Goal: Information Seeking & Learning: Find specific fact

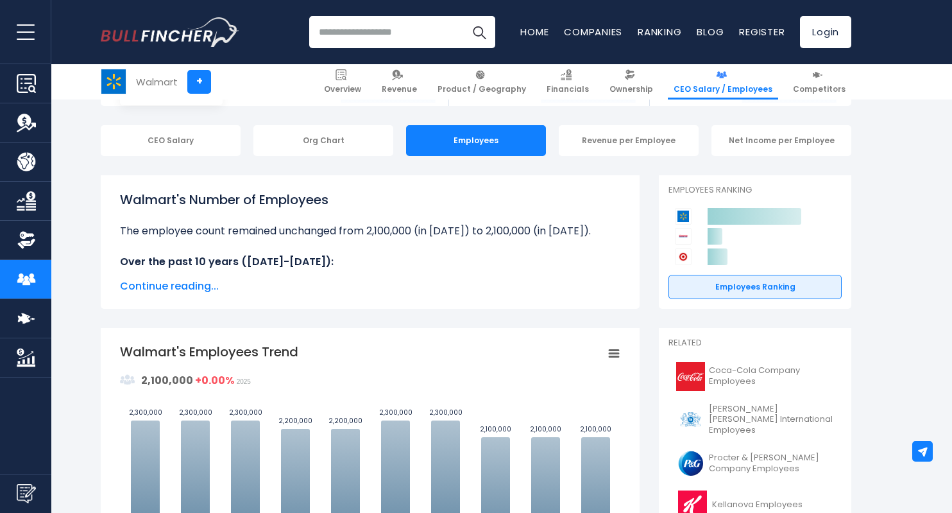
scroll to position [109, 0]
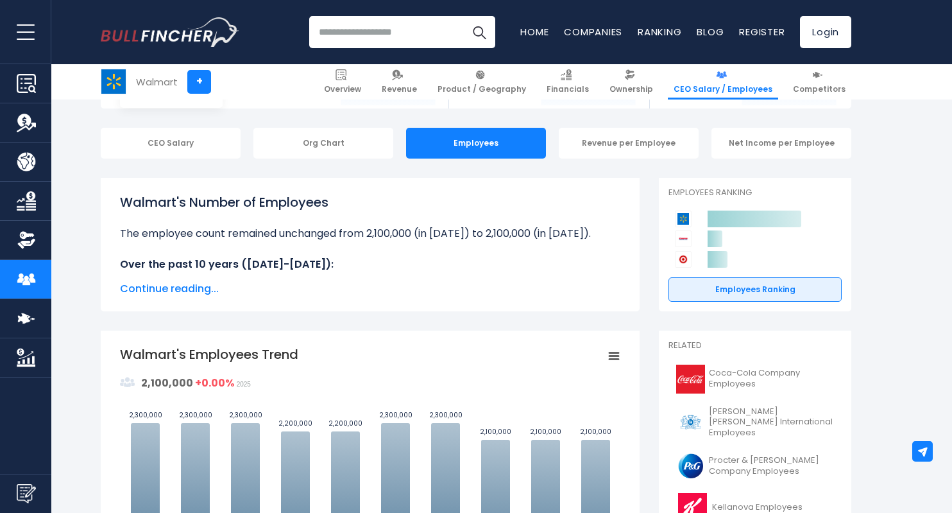
click at [602, 147] on div "Revenue per Employee" at bounding box center [629, 143] width 140 height 31
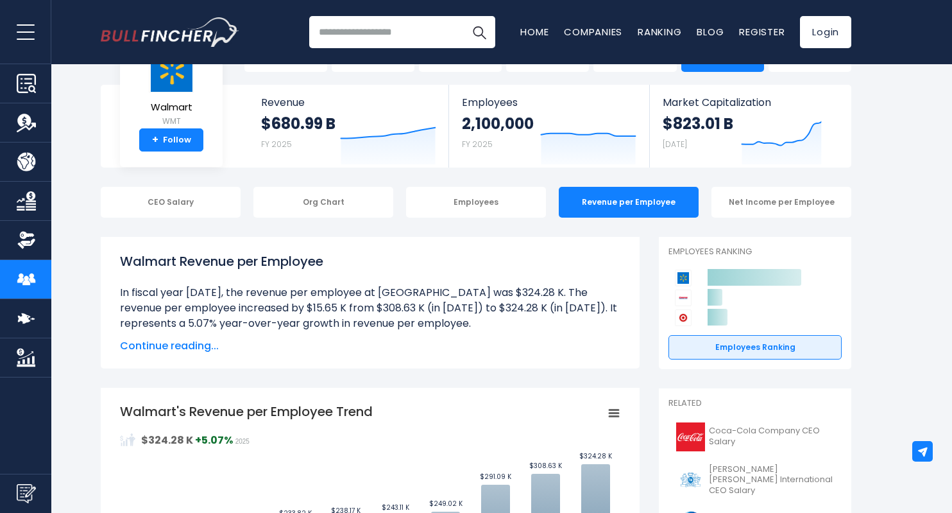
scroll to position [68, 0]
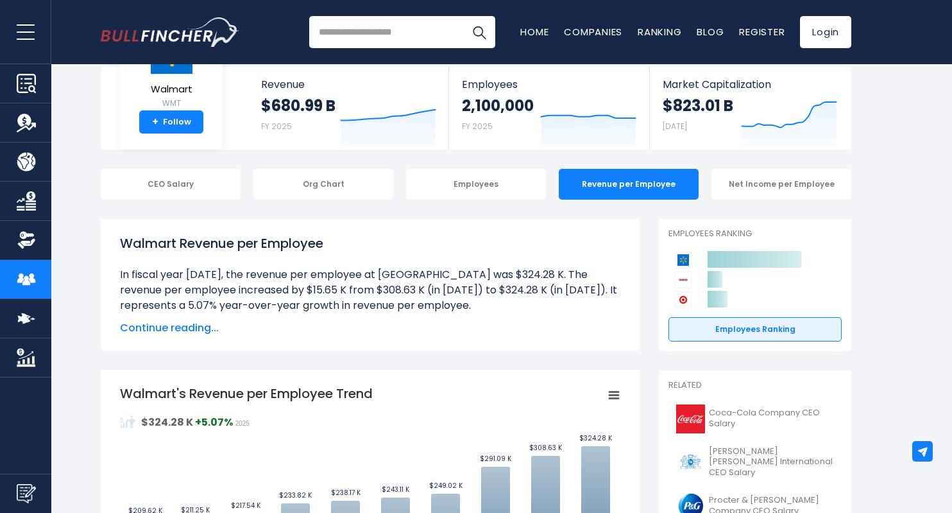
click at [209, 335] on span "Continue reading..." at bounding box center [370, 327] width 500 height 15
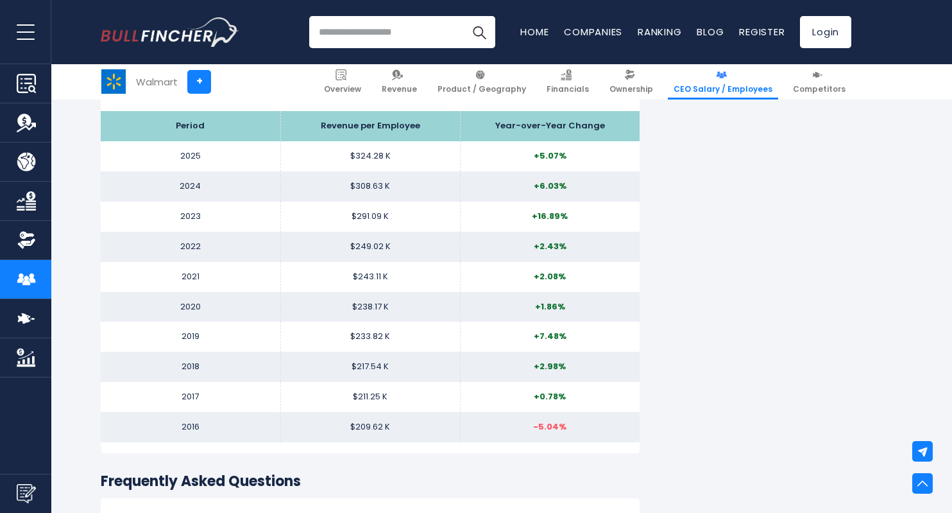
scroll to position [1607, 0]
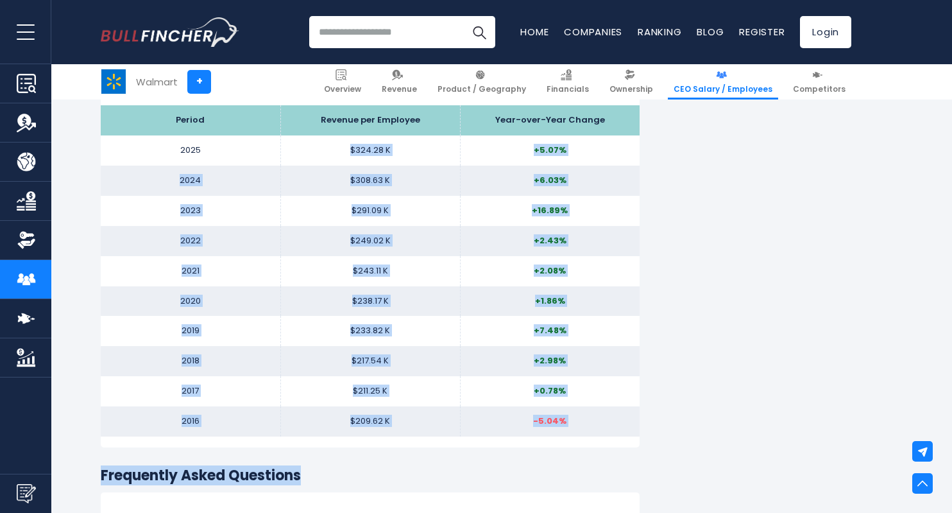
drag, startPoint x: 345, startPoint y: 151, endPoint x: 412, endPoint y: 464, distance: 320.1
click at [411, 424] on td "$209.62 K" at bounding box center [370, 421] width 180 height 30
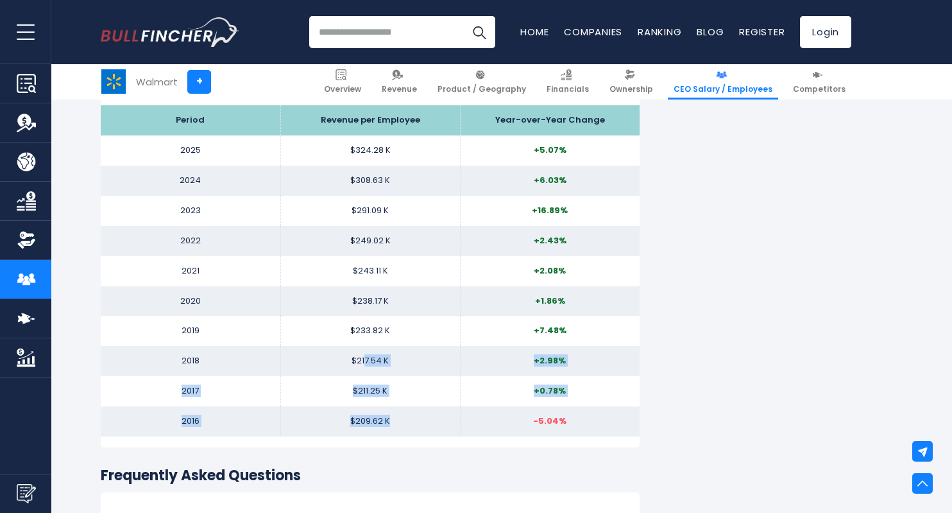
drag, startPoint x: 388, startPoint y: 420, endPoint x: 364, endPoint y: 351, distance: 73.2
click at [364, 351] on tbody "Period Revenue per Employee Year-over-Year Change 2025 $324.28 K +5.07% 2024 $3…" at bounding box center [370, 270] width 539 height 331
click at [364, 351] on td "$217.54 K" at bounding box center [370, 361] width 180 height 30
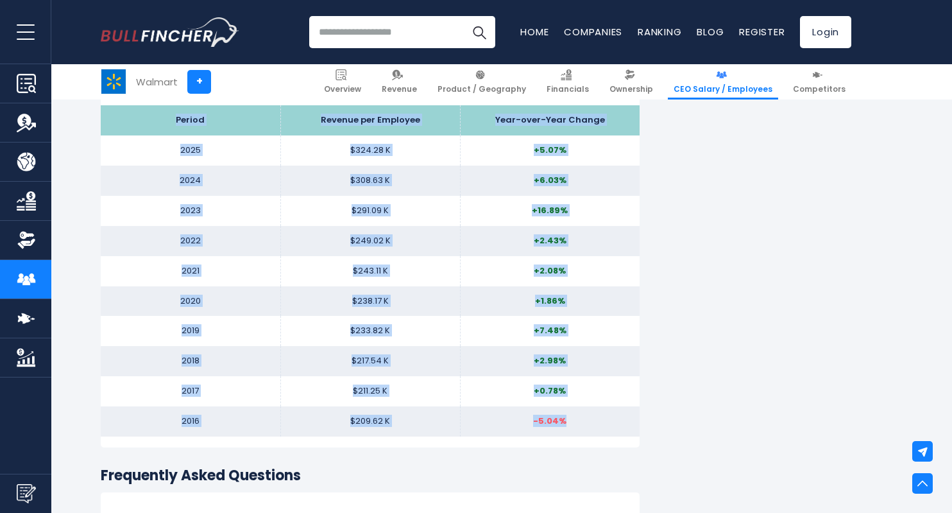
drag, startPoint x: 172, startPoint y: 116, endPoint x: 584, endPoint y: 417, distance: 510.6
click at [584, 417] on tbody "Period Revenue per Employee Year-over-Year Change 2025 $324.28 K +5.07% 2024 $3…" at bounding box center [370, 270] width 539 height 331
click at [436, 322] on td "$233.82 K" at bounding box center [370, 331] width 180 height 30
drag, startPoint x: 178, startPoint y: 122, endPoint x: 574, endPoint y: 418, distance: 494.6
click at [574, 418] on tbody "Period Revenue per Employee Year-over-Year Change 2025 $324.28 K +5.07% 2024 $3…" at bounding box center [370, 270] width 539 height 331
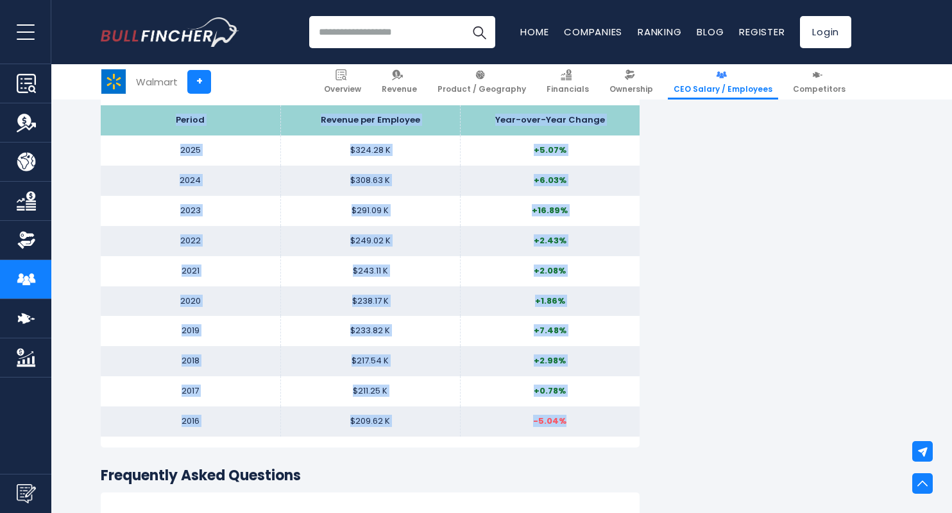
copy tbody "Period Revenue per Employee Year-over-Year Change 2025 $324.28 K +5.07% 2024 $3…"
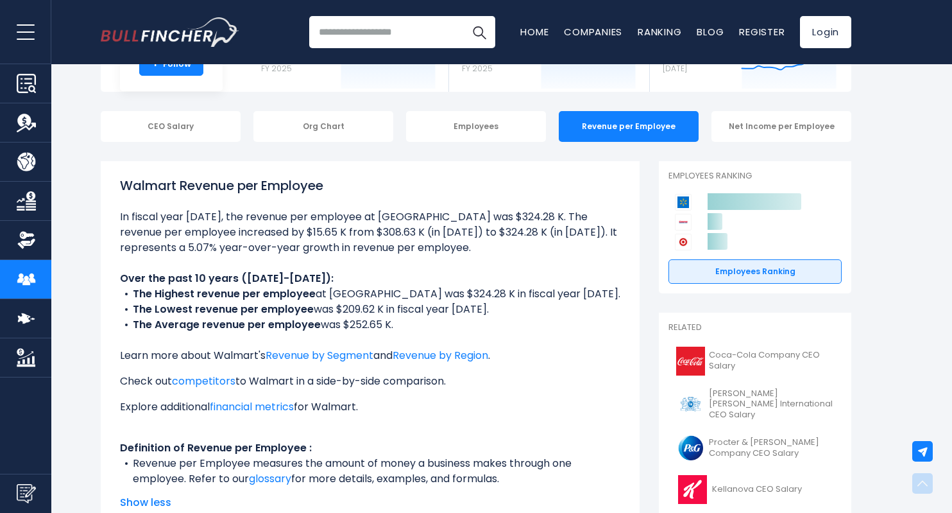
scroll to position [81, 0]
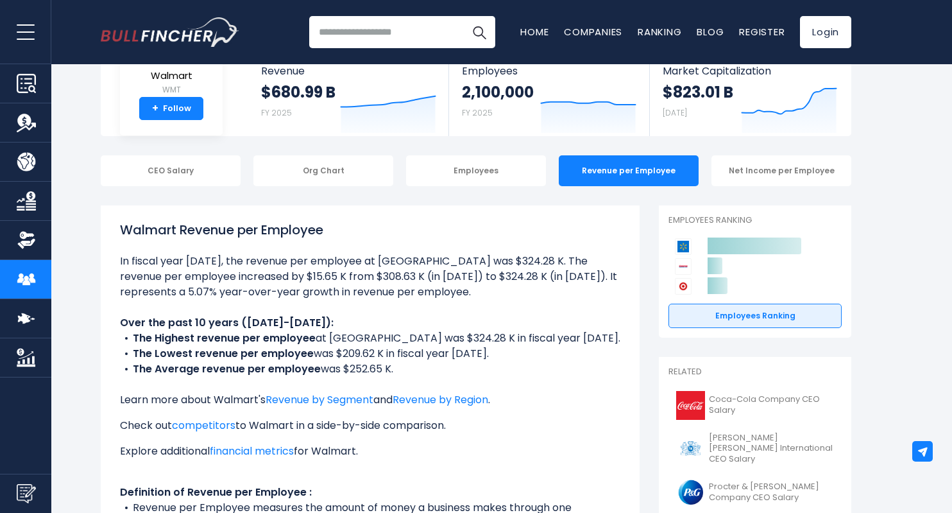
click at [805, 168] on div "Net Income per Employee" at bounding box center [781, 170] width 140 height 31
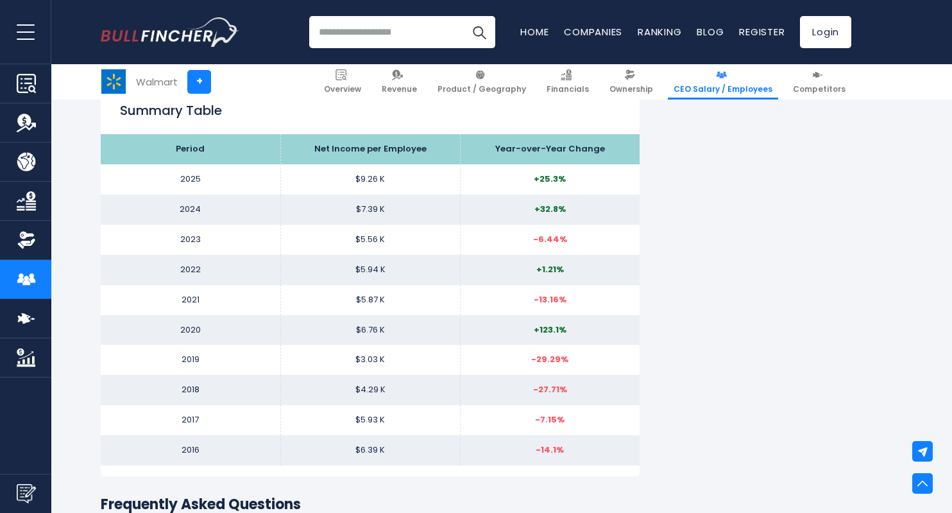
scroll to position [1360, 0]
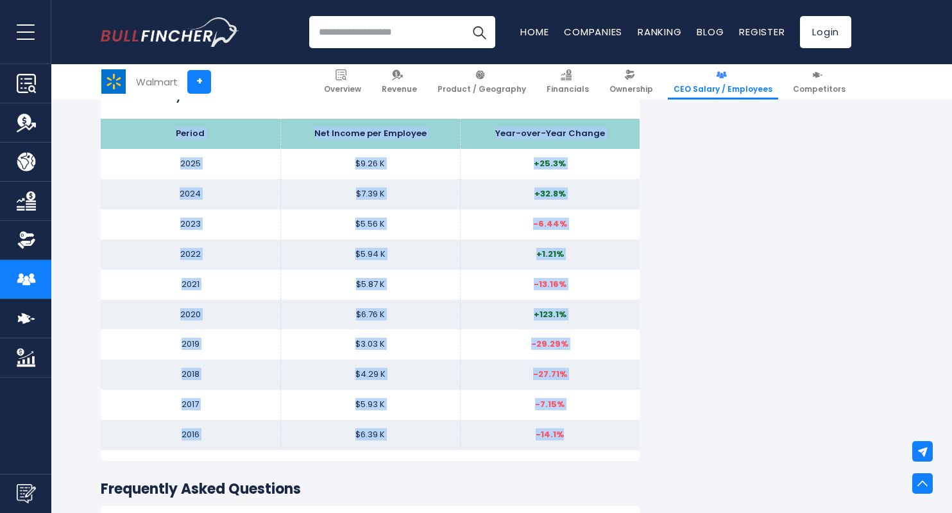
drag, startPoint x: 173, startPoint y: 134, endPoint x: 577, endPoint y: 444, distance: 509.3
click at [577, 444] on tbody "Period Net Income per Employee Year-over-Year Change 2025 $9.26 K +25.3% 2024 $…" at bounding box center [370, 284] width 539 height 331
copy tbody "Period Net Income per Employee Year-over-Year Change 2025 $9.26 K +25.3% 2024 $…"
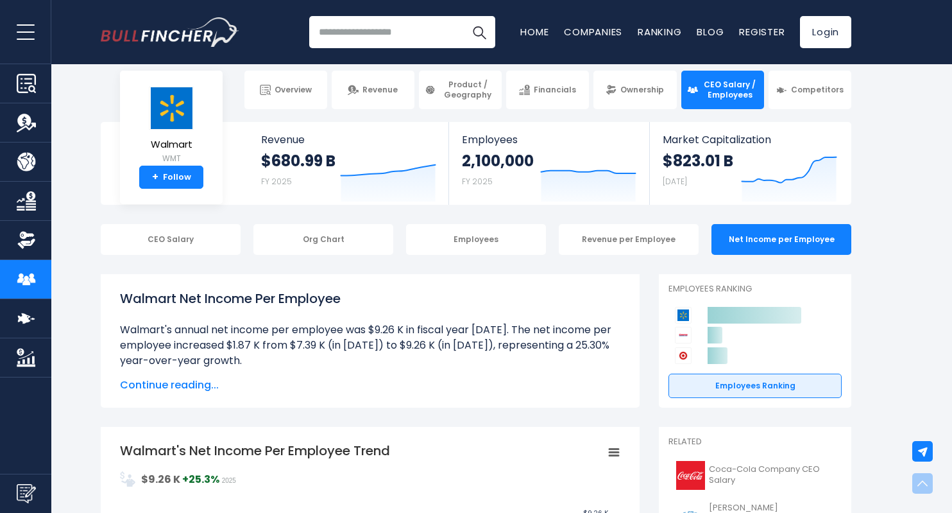
scroll to position [0, 0]
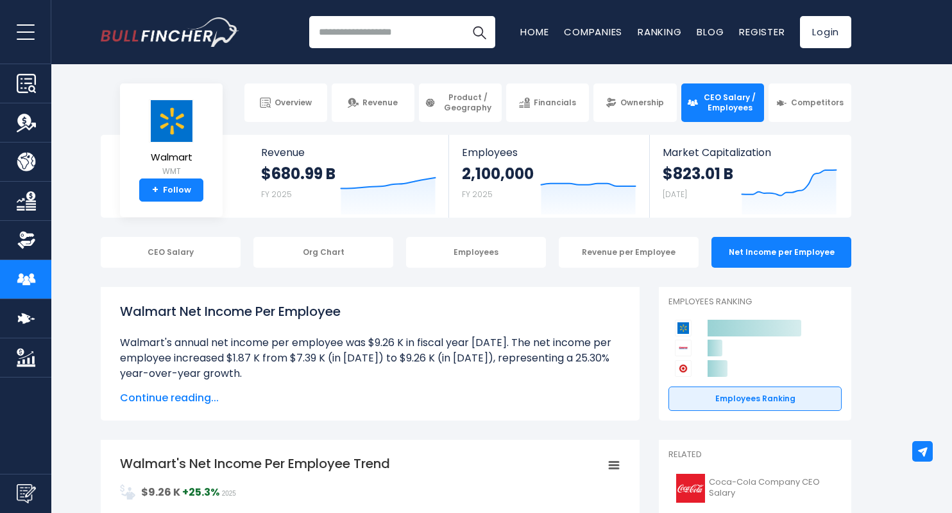
click at [599, 257] on div "Revenue per Employee" at bounding box center [629, 252] width 140 height 31
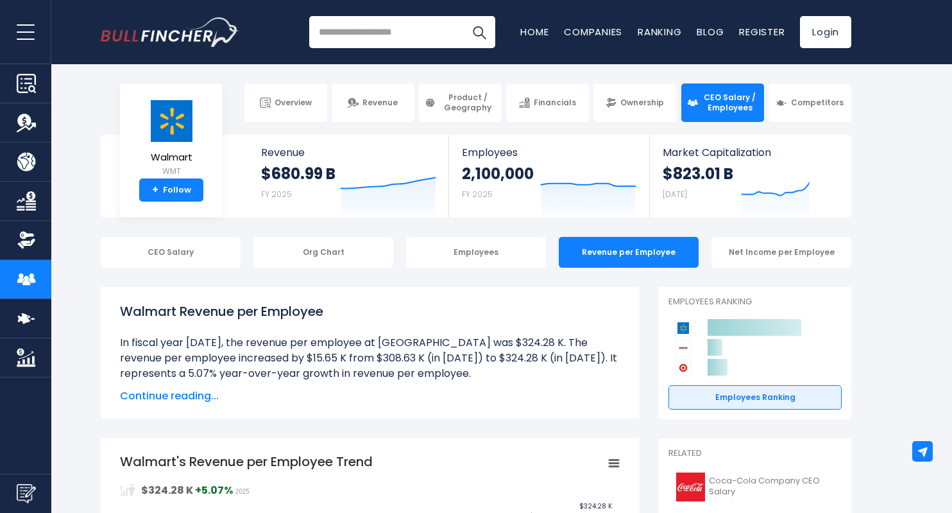
click at [166, 402] on span "Continue reading..." at bounding box center [370, 395] width 500 height 15
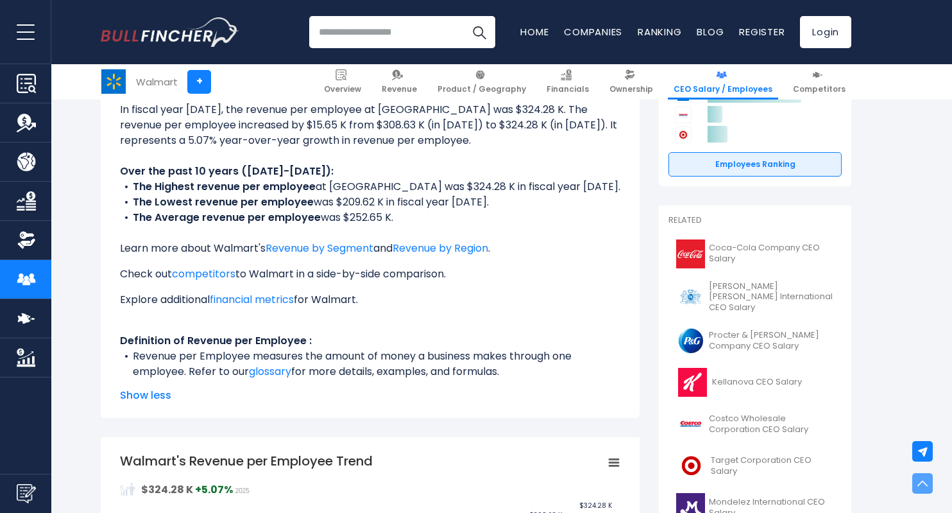
scroll to position [169, 0]
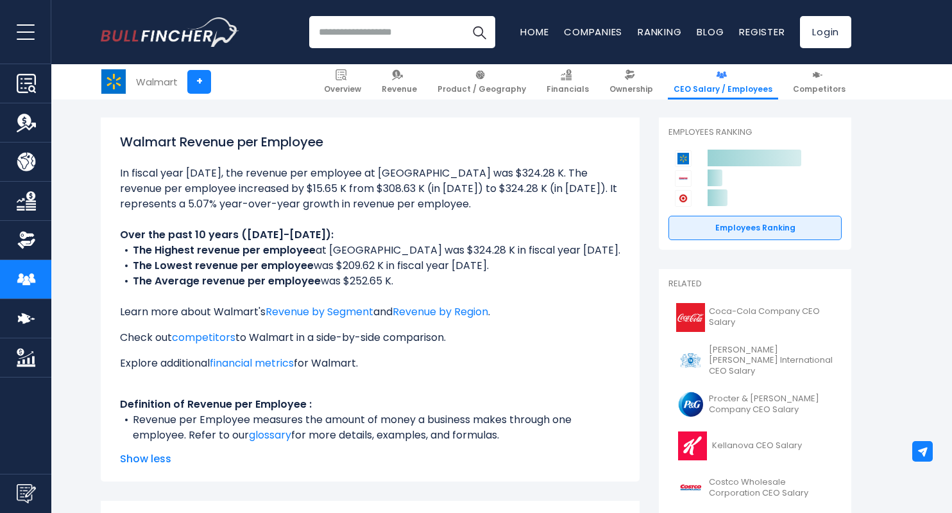
drag, startPoint x: 115, startPoint y: 176, endPoint x: 425, endPoint y: 278, distance: 327.0
click at [425, 278] on div "Walmart Revenue per Employee In fiscal year [DATE], the revenue per employee at…" at bounding box center [370, 299] width 539 height 364
drag, startPoint x: 328, startPoint y: 271, endPoint x: 325, endPoint y: 262, distance: 9.5
copy ul "In fiscal year [DATE], the revenue per employee at [GEOGRAPHIC_DATA] was $324.2…"
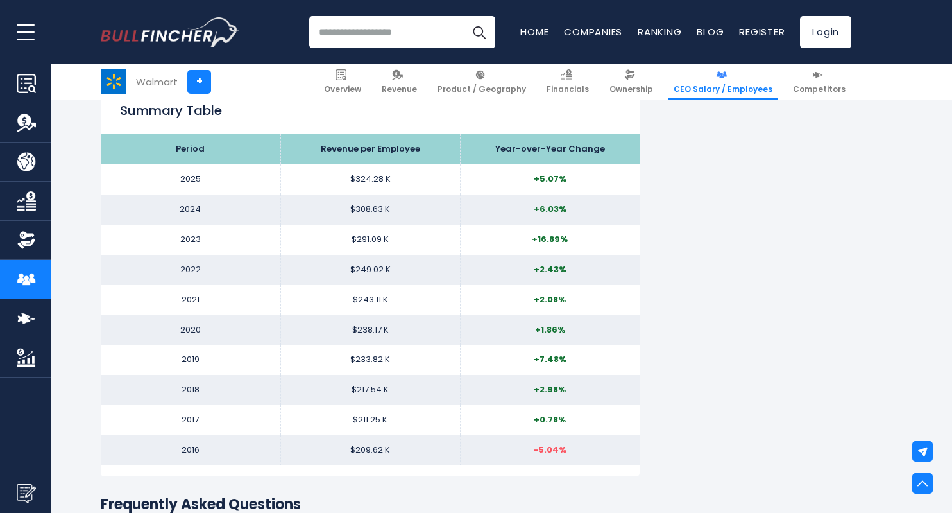
scroll to position [1572, 0]
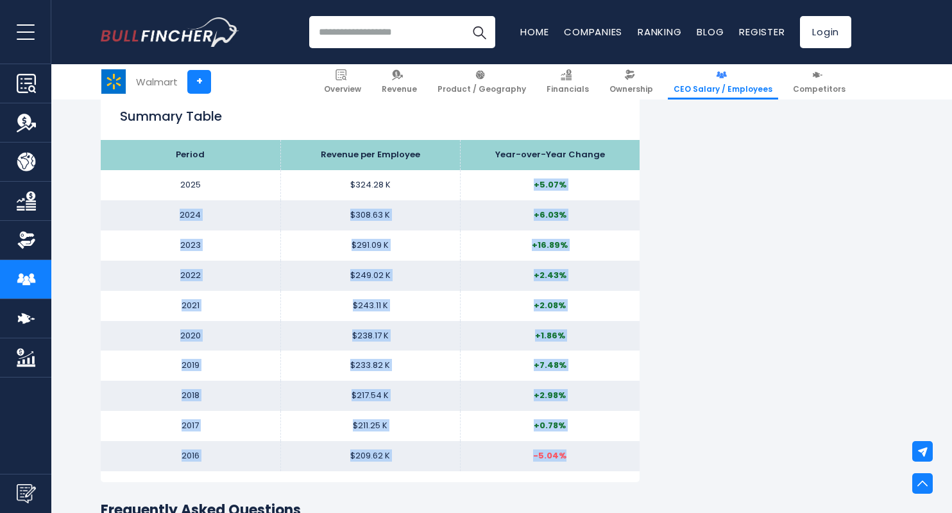
drag, startPoint x: 529, startPoint y: 190, endPoint x: 577, endPoint y: 467, distance: 281.4
click at [577, 467] on tbody "Period Revenue per Employee Year-over-Year Change 2025 $324.28 K +5.07% 2024 $3…" at bounding box center [370, 305] width 539 height 331
copy tbody "+5.07% 2024 $308.63 K +6.03% 2023 $291.09 K +16.89% 2022 $249.02 K +2.43% 2021 …"
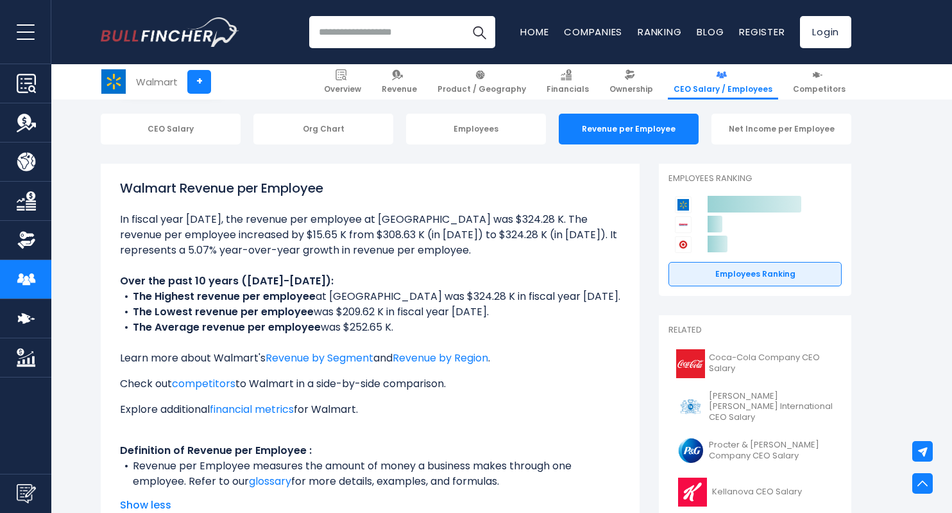
scroll to position [0, 0]
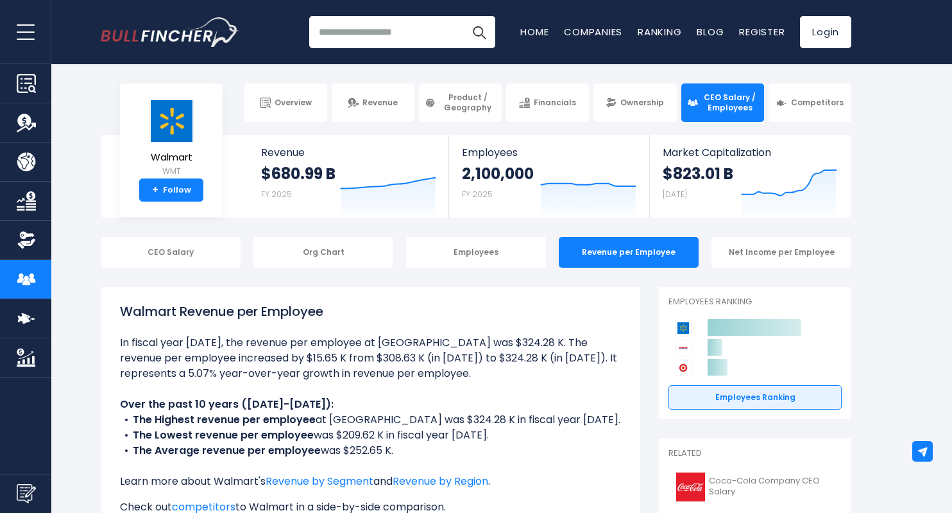
click at [781, 248] on div "Net Income per Employee" at bounding box center [781, 252] width 140 height 31
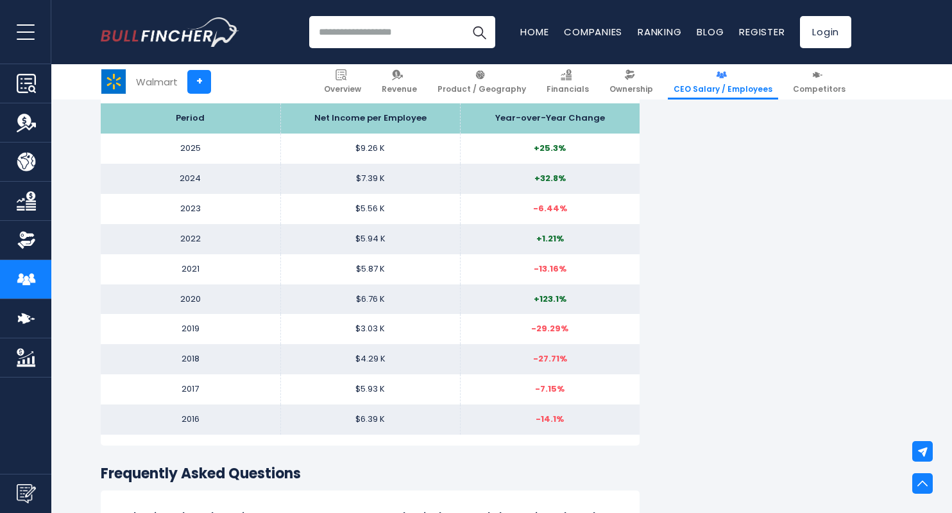
scroll to position [1368, 0]
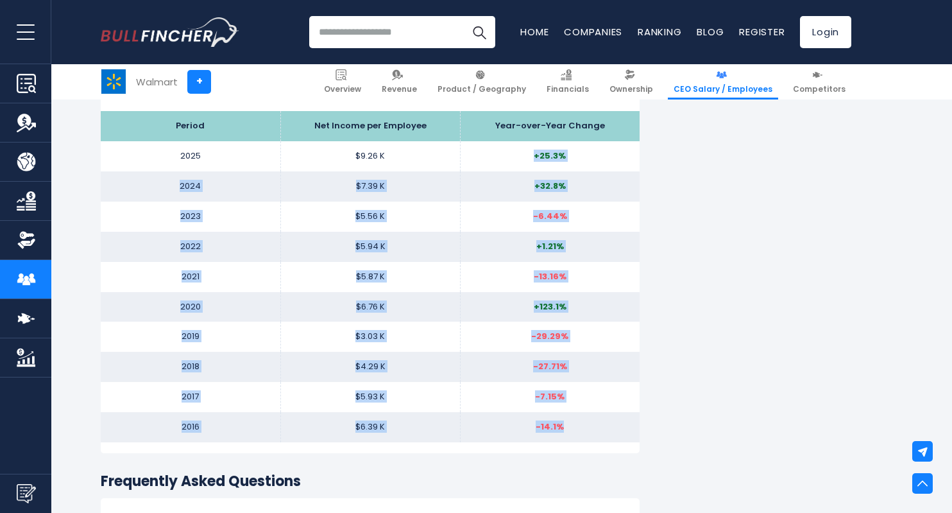
drag, startPoint x: 532, startPoint y: 155, endPoint x: 582, endPoint y: 433, distance: 283.0
click at [582, 433] on tbody "Period Net Income per Employee Year-over-Year Change 2025 $9.26 K +25.3% 2024 $…" at bounding box center [370, 276] width 539 height 331
copy tbody "+25.3% 2024 $7.39 K +32.8% 2023 $5.56 K -6.44% 2022 $5.94 K +1.21% 2021 $5.87 K…"
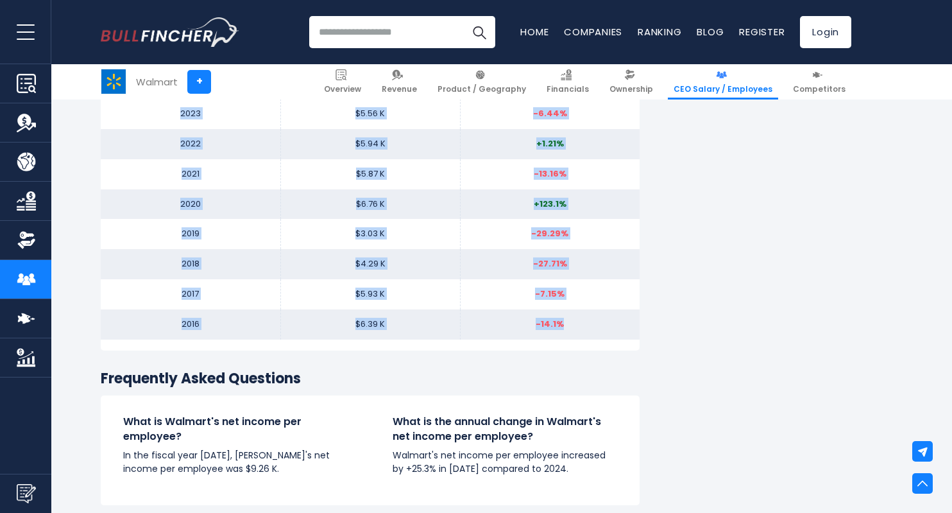
scroll to position [0, 0]
